Goal: Find specific page/section: Find specific page/section

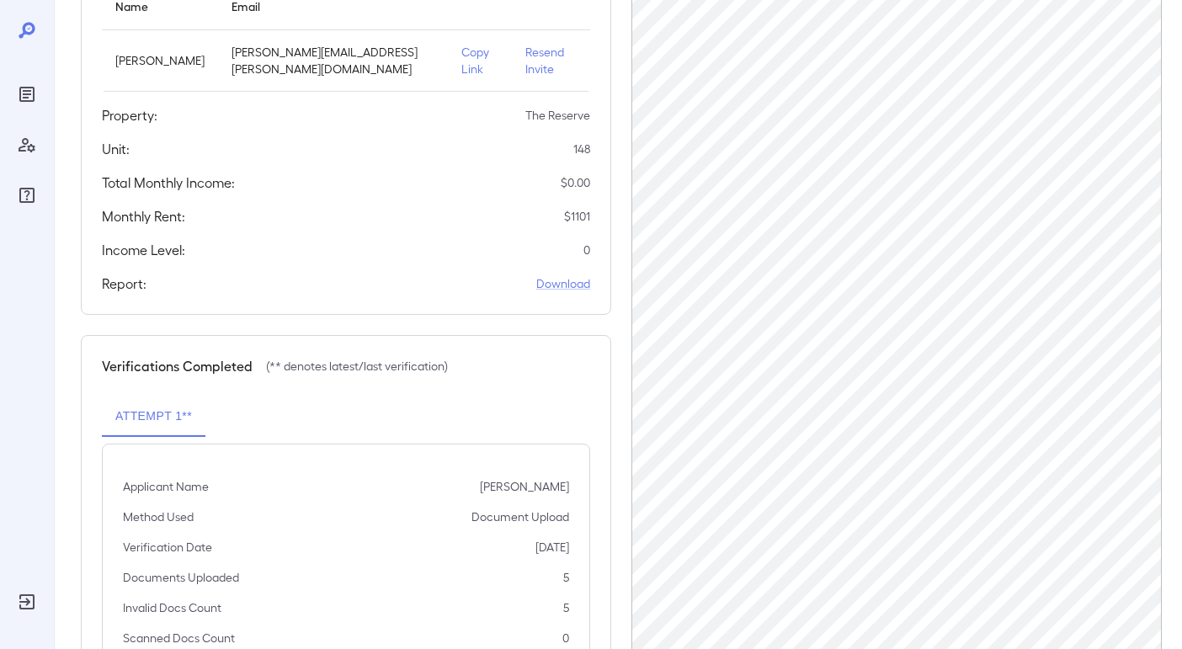
scroll to position [287, 0]
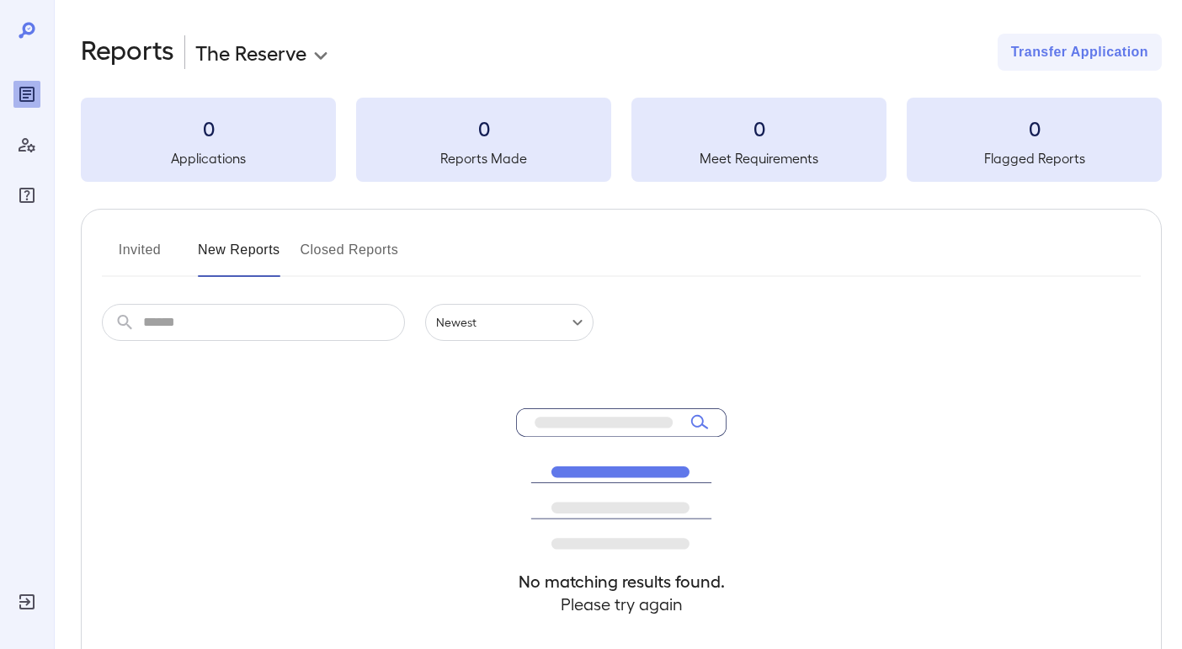
scroll to position [154, 0]
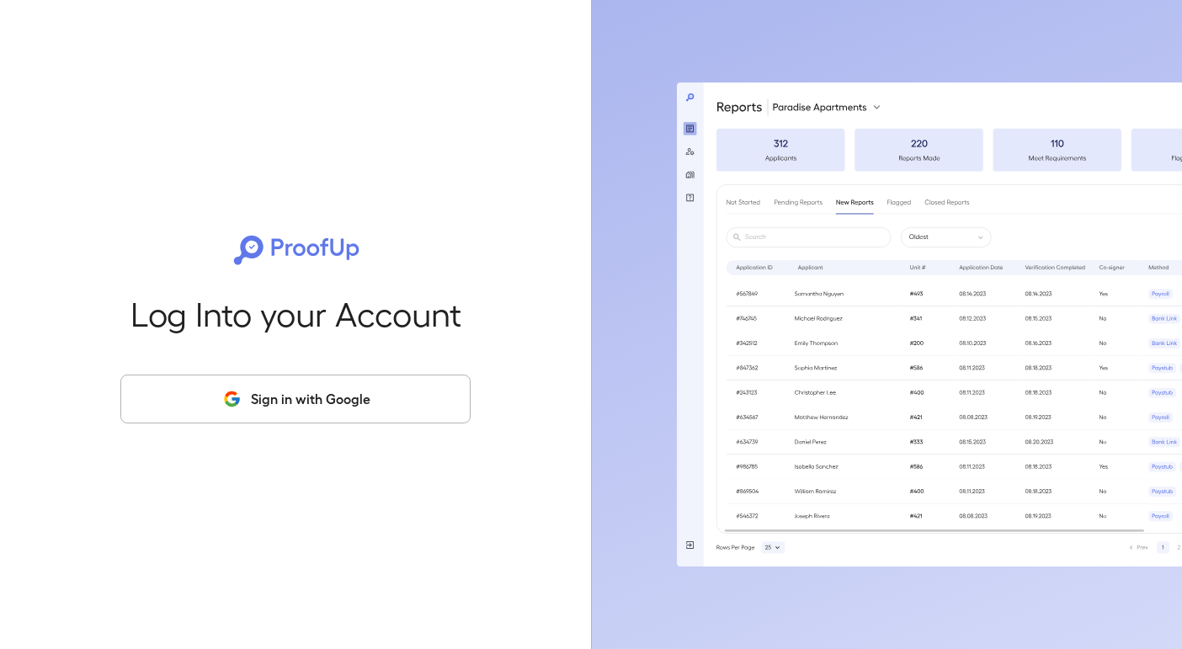
scroll to position [49, 0]
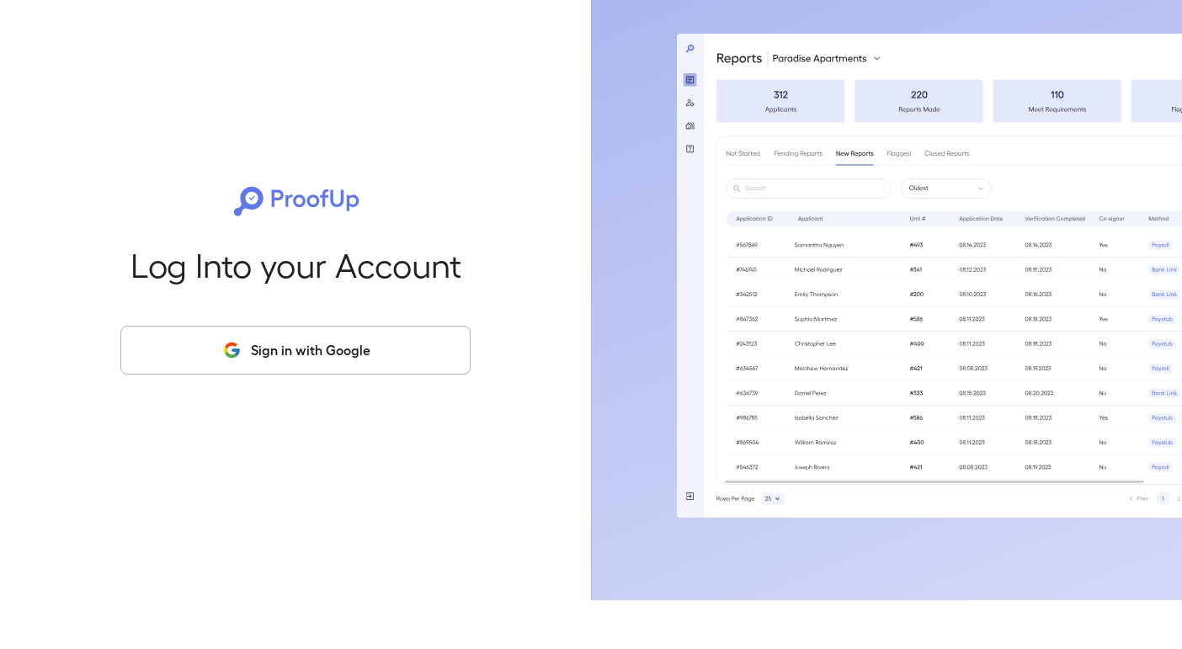
click at [360, 375] on button "Sign in with Google" at bounding box center [295, 399] width 350 height 49
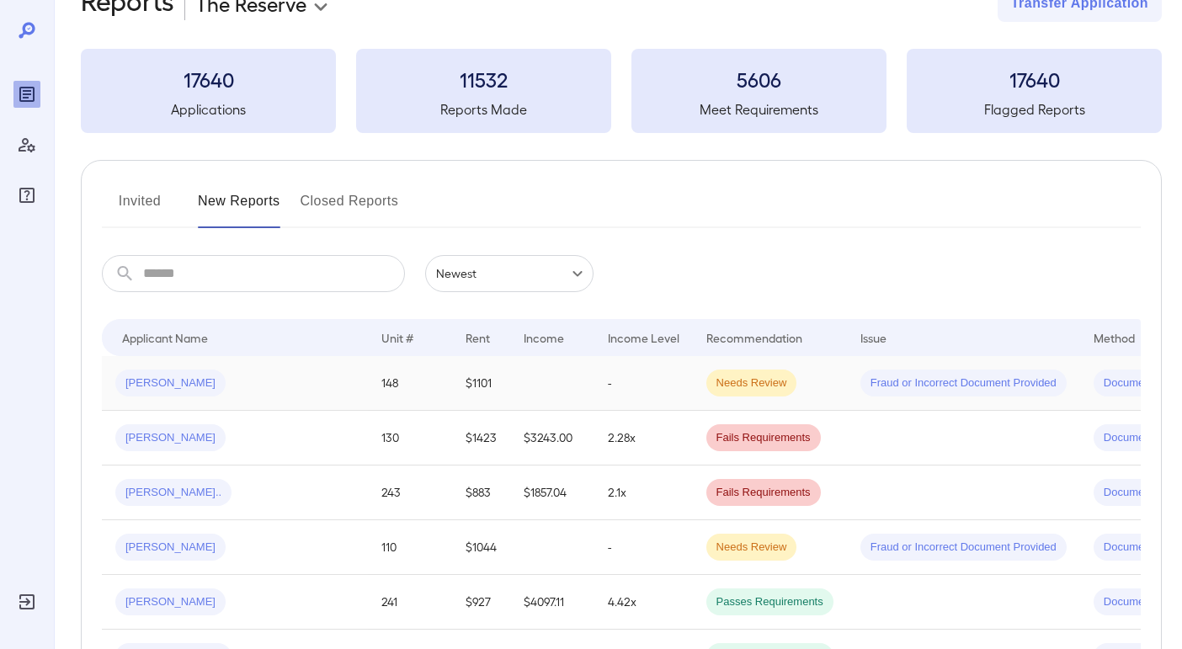
click at [614, 381] on td "-" at bounding box center [643, 383] width 98 height 55
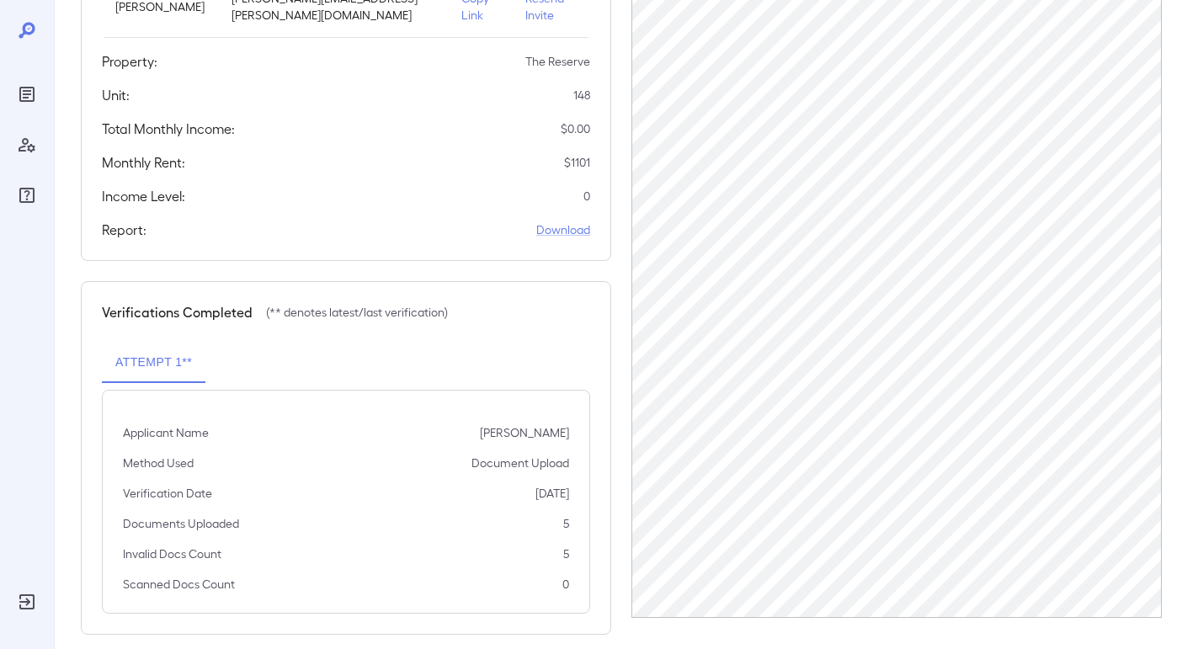
scroll to position [287, 0]
